Goal: Subscribe to service/newsletter

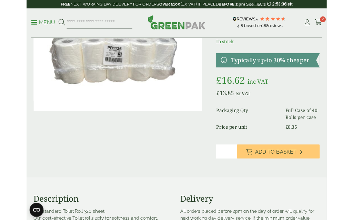
scroll to position [69, 0]
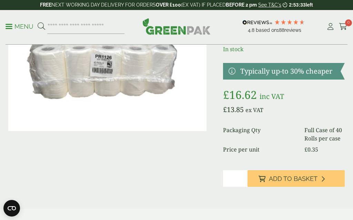
click at [304, 94] on div "Close dialog Sign up for the latest news and exclusive discounts. SIGN UP ******" at bounding box center [176, 110] width 353 height 220
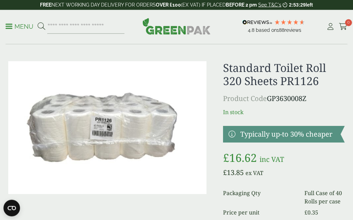
scroll to position [6, 0]
click at [272, 133] on link at bounding box center [284, 134] width 122 height 17
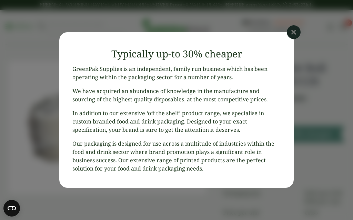
click at [294, 38] on icon at bounding box center [294, 32] width 14 height 14
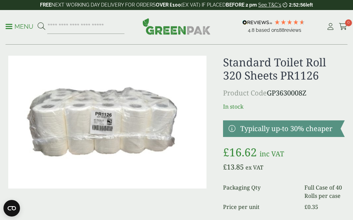
scroll to position [10, 0]
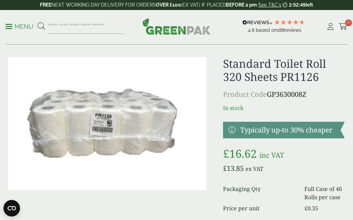
click at [114, 127] on img at bounding box center [107, 123] width 198 height 133
click at [277, 32] on span "188" at bounding box center [281, 30] width 8 height 6
click at [289, 30] on span "reviews" at bounding box center [293, 30] width 17 height 6
click at [28, 20] on ul "Menu" at bounding box center [65, 26] width 119 height 14
click at [12, 27] on span at bounding box center [9, 26] width 7 height 1
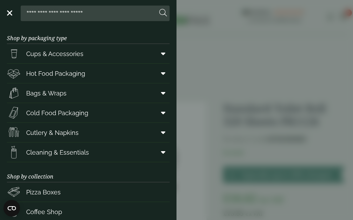
scroll to position [0, 0]
click at [12, 9] on link "Menu" at bounding box center [9, 12] width 7 height 7
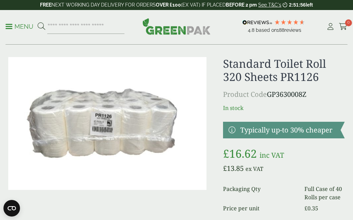
click at [266, 71] on h1 "Standard Toilet Roll 320 Sheets PR1126" at bounding box center [284, 70] width 122 height 27
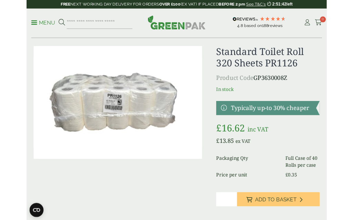
scroll to position [11, 0]
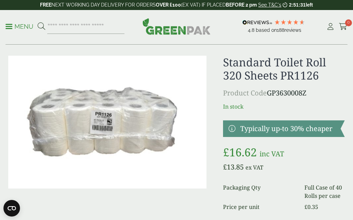
click at [291, 22] on icon at bounding box center [290, 22] width 6 height 6
click at [250, 20] on img at bounding box center [258, 22] width 30 height 5
click at [253, 23] on img at bounding box center [258, 22] width 30 height 5
click at [248, 24] on img at bounding box center [258, 22] width 30 height 5
click at [250, 26] on div "4.8 Based on 188 reviews" at bounding box center [275, 27] width 91 height 16
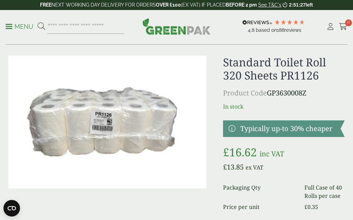
click at [254, 25] on img at bounding box center [258, 22] width 30 height 5
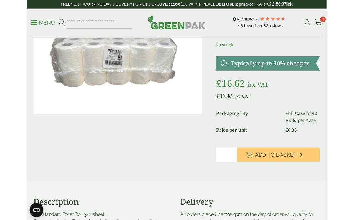
scroll to position [0, 0]
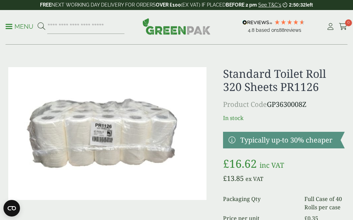
click at [334, 28] on icon at bounding box center [331, 26] width 9 height 7
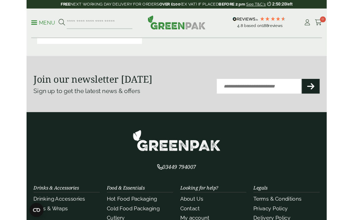
scroll to position [217, 0]
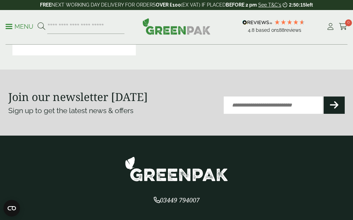
click at [237, 106] on input "Email (Required)" at bounding box center [273, 104] width 99 height 17
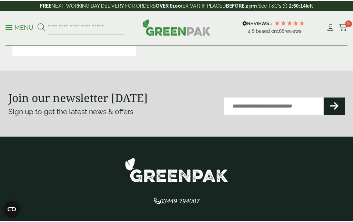
scroll to position [217, 0]
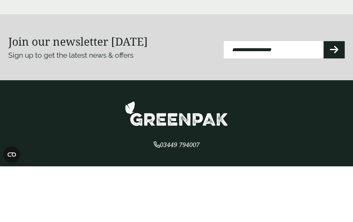
type input "**********"
click at [334, 97] on button "Submit" at bounding box center [334, 105] width 21 height 17
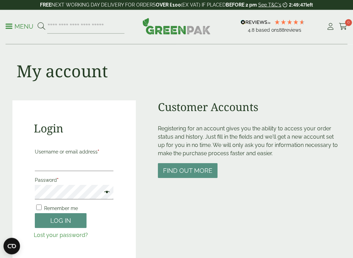
scroll to position [6, 0]
click at [193, 169] on button "Find out more" at bounding box center [188, 170] width 60 height 15
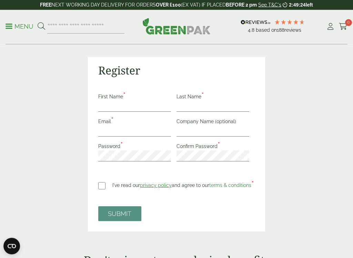
scroll to position [123, 0]
click at [157, 184] on span "privacy policy" at bounding box center [156, 186] width 32 height 6
click at [159, 186] on span "privacy policy" at bounding box center [156, 186] width 32 height 6
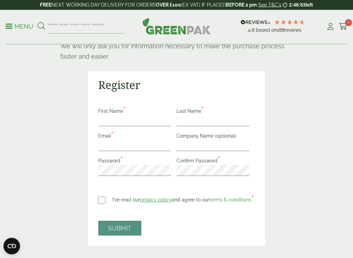
scroll to position [108, 0]
click at [153, 198] on span "privacy policy" at bounding box center [156, 200] width 32 height 6
click at [152, 201] on span "privacy policy" at bounding box center [156, 200] width 32 height 6
click at [152, 200] on span "privacy policy" at bounding box center [156, 200] width 32 height 6
click at [225, 197] on span "terms & conditions" at bounding box center [231, 200] width 42 height 6
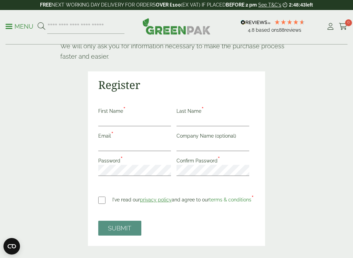
click at [224, 198] on span "terms & conditions" at bounding box center [231, 200] width 42 height 6
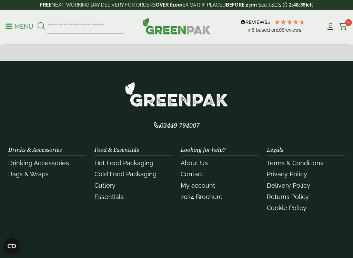
scroll to position [539, 0]
click at [191, 162] on link "About Us" at bounding box center [194, 162] width 27 height 7
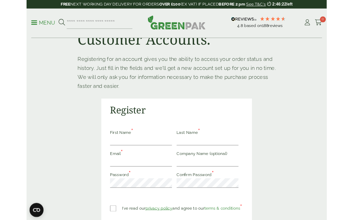
scroll to position [0, 0]
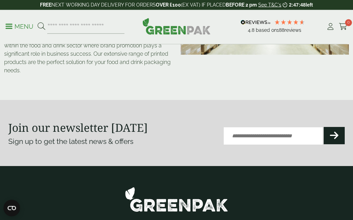
scroll to position [150, 0]
click at [235, 136] on input "Email (Required)" at bounding box center [273, 135] width 99 height 17
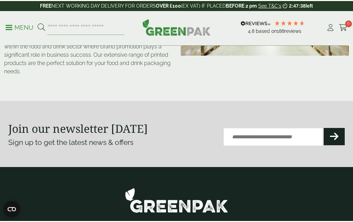
scroll to position [150, 0]
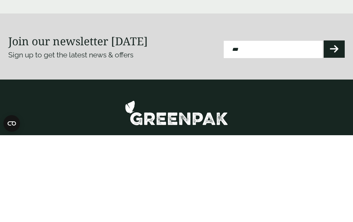
type input "**********"
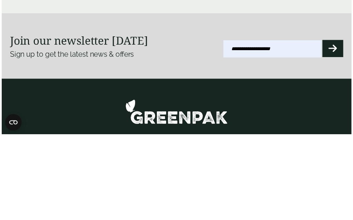
scroll to position [237, 0]
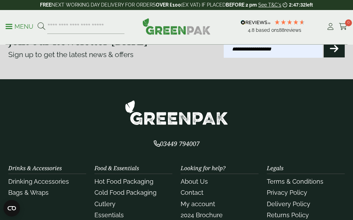
click at [340, 49] on button "Submit" at bounding box center [334, 48] width 21 height 17
